Goal: Information Seeking & Learning: Learn about a topic

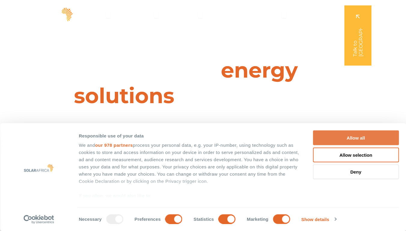
click at [358, 138] on button "Allow all" at bounding box center [356, 137] width 86 height 15
